Goal: Find specific page/section: Find specific page/section

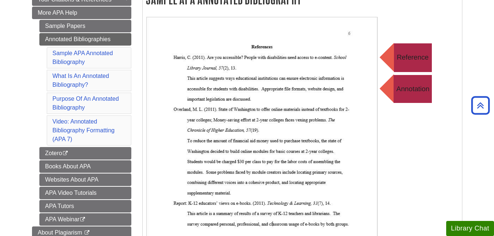
scroll to position [156, 0]
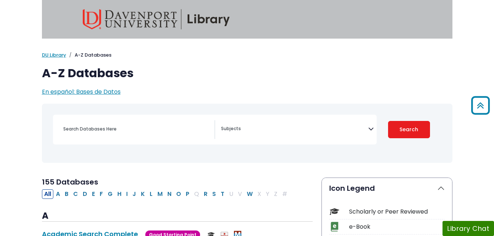
select select "Database Subject Filter"
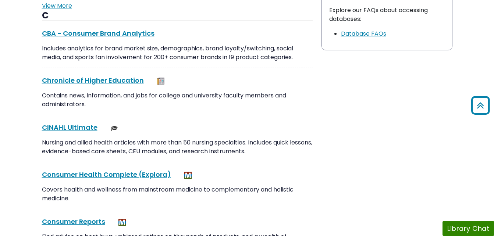
scroll to position [796, 0]
click at [82, 124] on link "CINAHL Ultimate This link opens in a new window" at bounding box center [70, 126] width 56 height 9
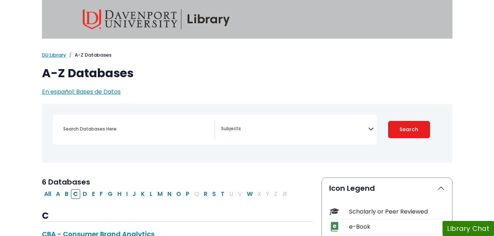
select select "Database Subject Filter"
